Goal: Transaction & Acquisition: Book appointment/travel/reservation

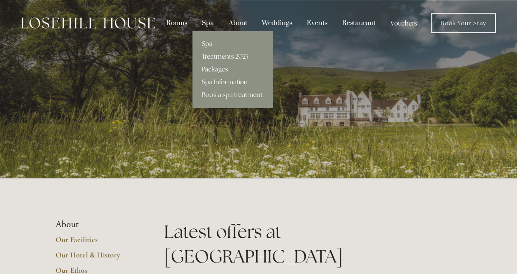
click at [211, 24] on div "Spa" at bounding box center [208, 23] width 25 height 16
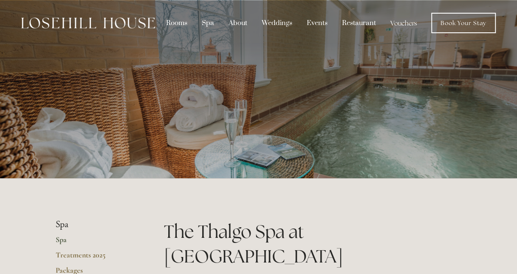
click at [345, 91] on p at bounding box center [258, 89] width 379 height 34
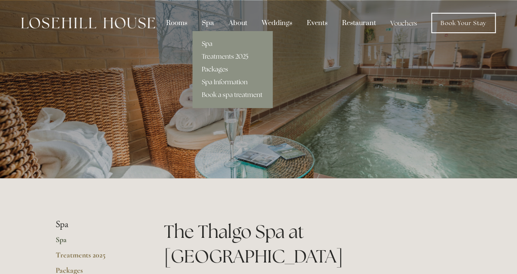
click at [216, 68] on link "Packages" at bounding box center [233, 69] width 80 height 13
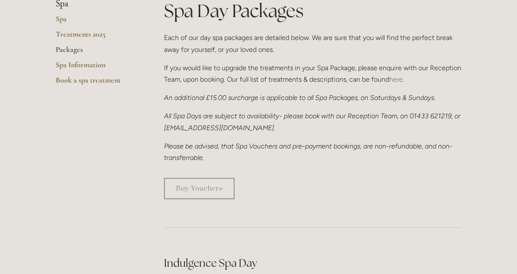
click at [320, 89] on div "Spa Day Packages Each of our day spa packages are detailed below. We are sure t…" at bounding box center [313, 80] width 298 height 165
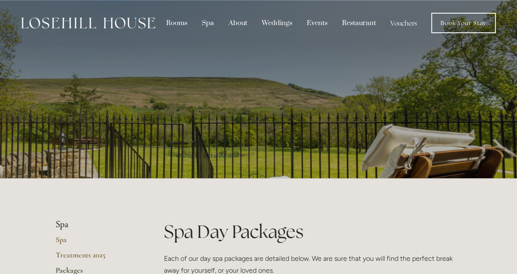
drag, startPoint x: 375, startPoint y: 134, endPoint x: 382, endPoint y: 65, distance: 69.2
click at [382, 65] on div at bounding box center [259, 89] width 406 height 179
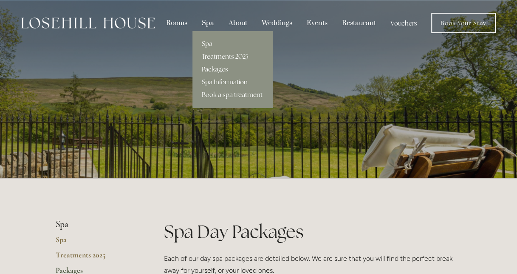
click at [211, 39] on link "Spa" at bounding box center [233, 43] width 80 height 13
